Goal: Check status: Check status

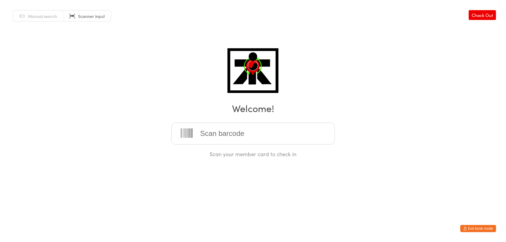
click at [208, 134] on input "search" at bounding box center [252, 134] width 163 height 22
type input "2025-112"
type input "2024-069"
type input "2025-009"
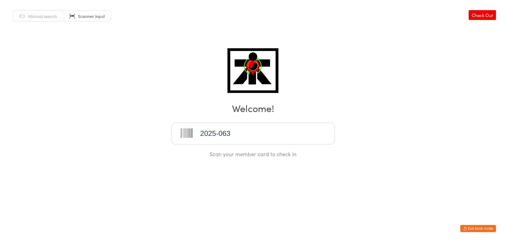
type input "2025-063"
type input "[PHONE_NUMBER]"
type input "2025-107"
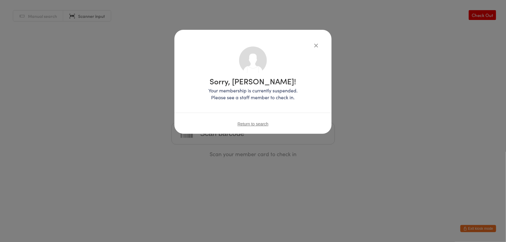
click at [258, 137] on div "Sorry, [PERSON_NAME]! Your membership is currently suspended. Please see a staf…" at bounding box center [252, 91] width 133 height 98
click at [256, 125] on span "Return to search" at bounding box center [253, 124] width 31 height 5
click at [238, 122] on button "Return to search" at bounding box center [253, 124] width 31 height 5
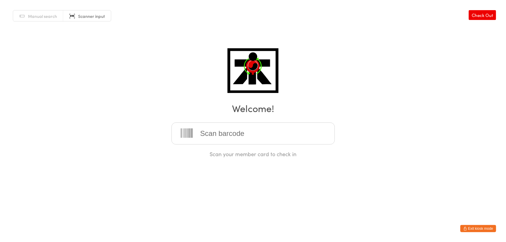
click at [251, 136] on input "search" at bounding box center [252, 134] width 163 height 22
type input "[PHONE_NUMBER]"
type input "2023-153"
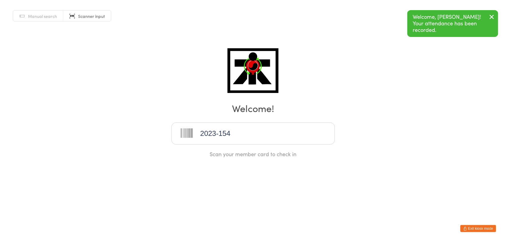
type input "2023-154"
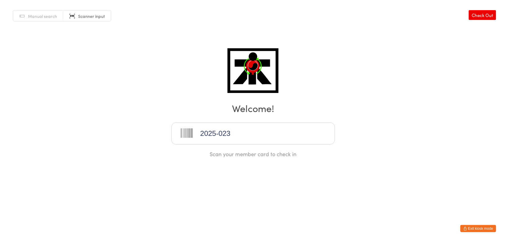
type input "2025-023"
type input "2024-035"
type input "2022-036"
type input "2021-085"
type input "[PHONE_NUMBER]"
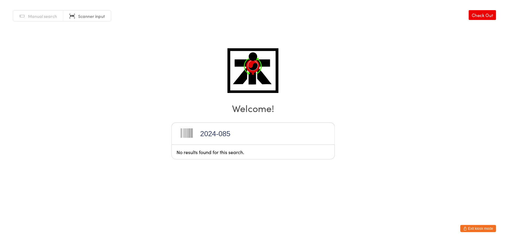
type input "2024-085"
type input "[PHONE_NUMBER]"
type input "2025-090"
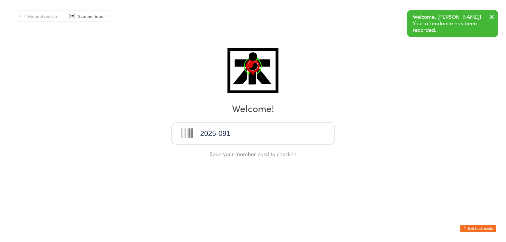
type input "2025-091"
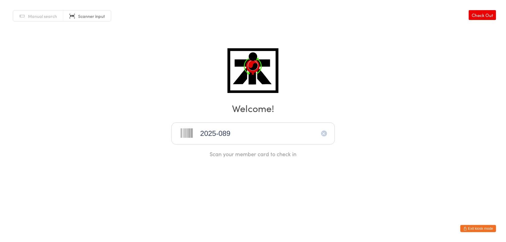
type input "2025-089"
type input "2024-058"
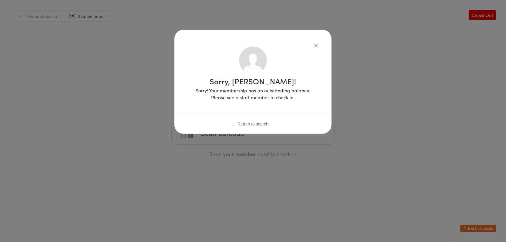
click at [253, 122] on span "Return to search" at bounding box center [253, 124] width 31 height 5
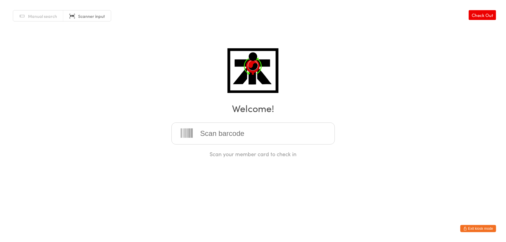
click at [249, 134] on input "search" at bounding box center [252, 134] width 163 height 22
type input "2025-076"
type input "2025-037"
type input "2025-058"
type input "2025-067"
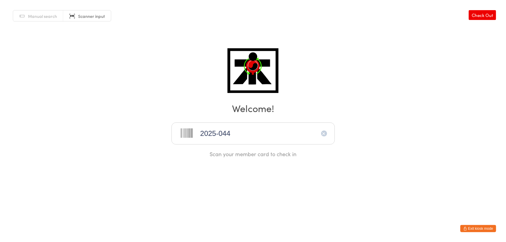
type input "2025-044"
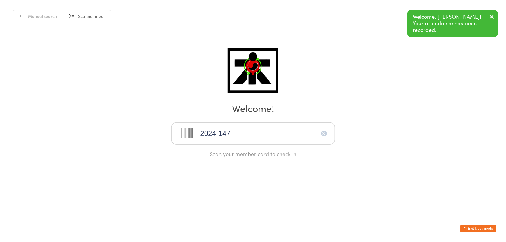
type input "2024-147"
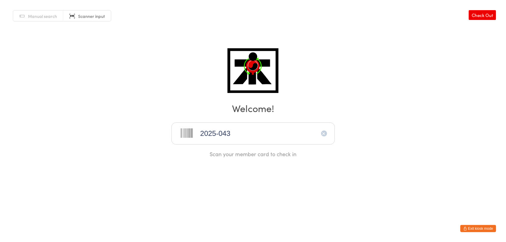
type input "2025-043"
type input "2025-042"
type input "[PHONE_NUMBER]"
type input "2023-021"
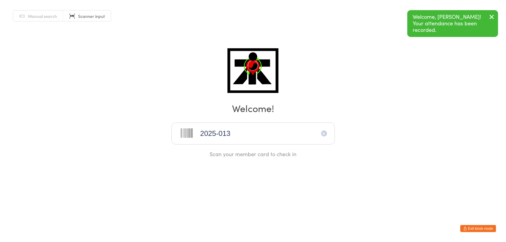
type input "2025-013"
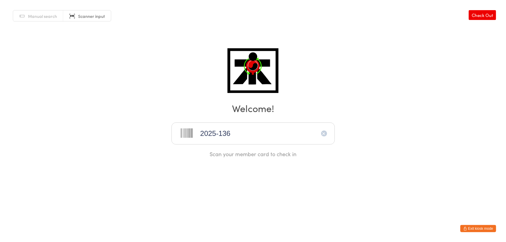
type input "2025-136"
type input "2025-147"
